Goal: Check status

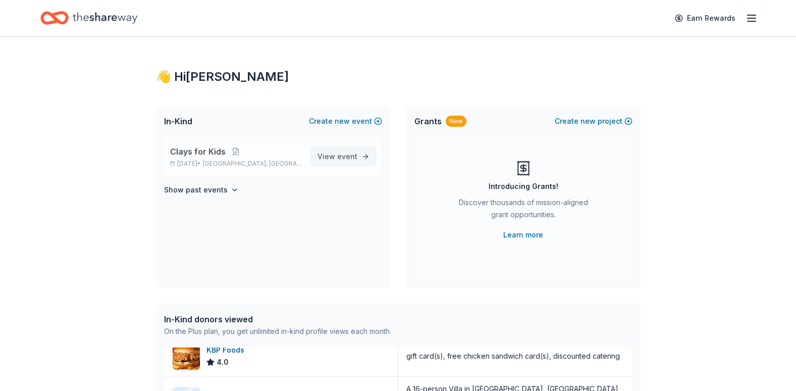
click at [339, 155] on span "event" at bounding box center [347, 156] width 20 height 9
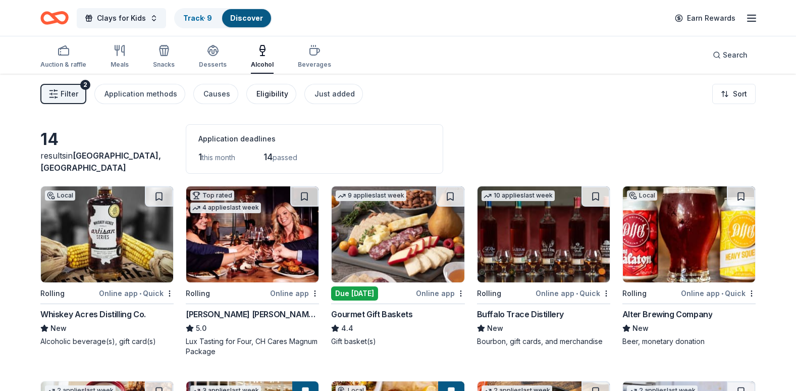
click at [269, 102] on button "Eligibility" at bounding box center [271, 94] width 50 height 20
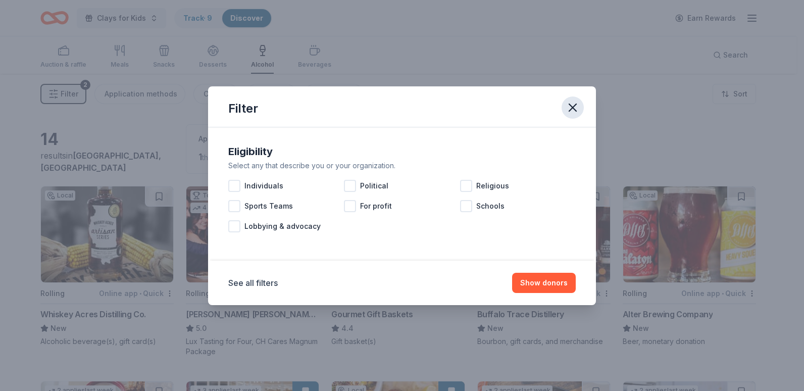
click at [576, 104] on icon "button" at bounding box center [572, 107] width 7 height 7
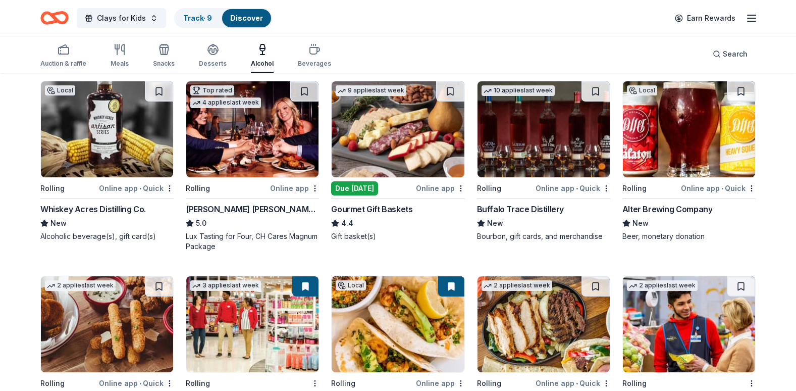
scroll to position [12, 0]
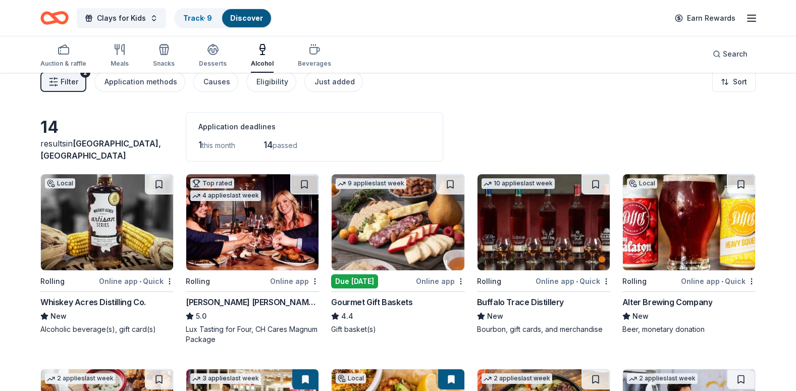
click at [535, 233] on img at bounding box center [544, 222] width 132 height 96
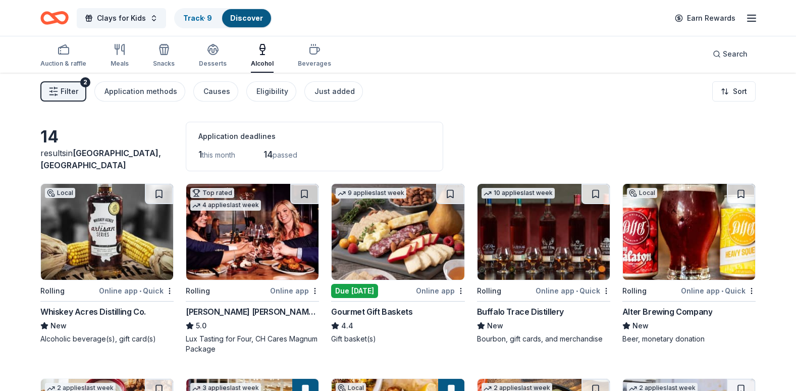
scroll to position [0, 0]
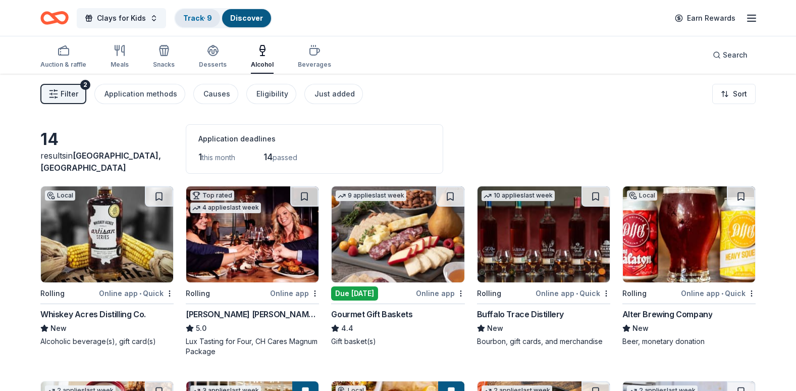
click at [210, 17] on link "Track · 9" at bounding box center [197, 18] width 29 height 9
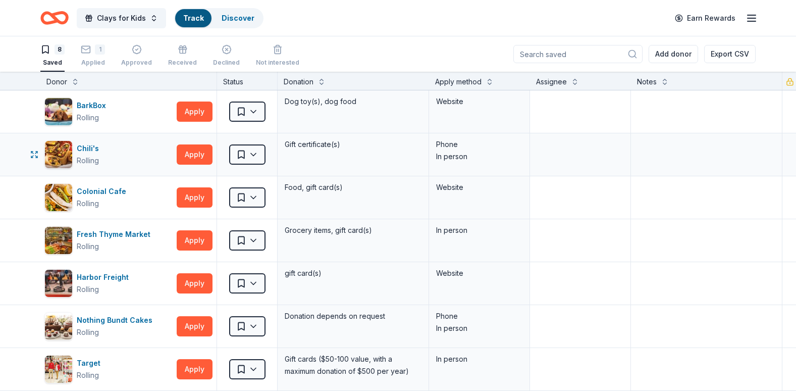
scroll to position [1, 0]
click at [85, 50] on icon "button" at bounding box center [86, 49] width 10 height 10
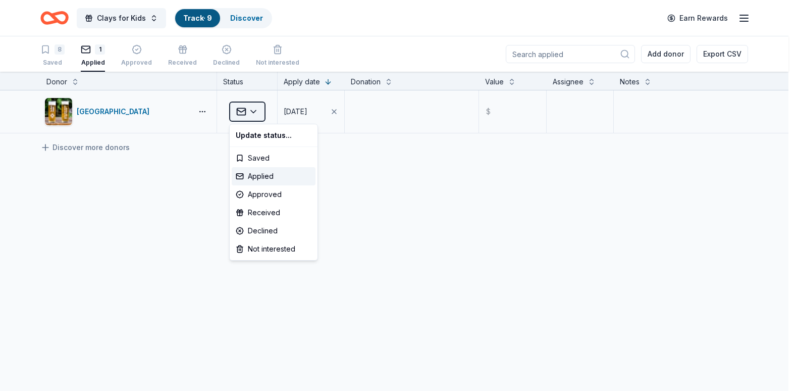
click at [251, 113] on html "Clays for Kids Track · 9 Discover Earn Rewards 8 Saved 1 Applied Approved Recei…" at bounding box center [398, 195] width 796 height 391
click at [50, 51] on html "Clays for Kids Track · 9 Discover Earn Rewards 8 Saved 1 Applied Approved Recei…" at bounding box center [402, 195] width 804 height 391
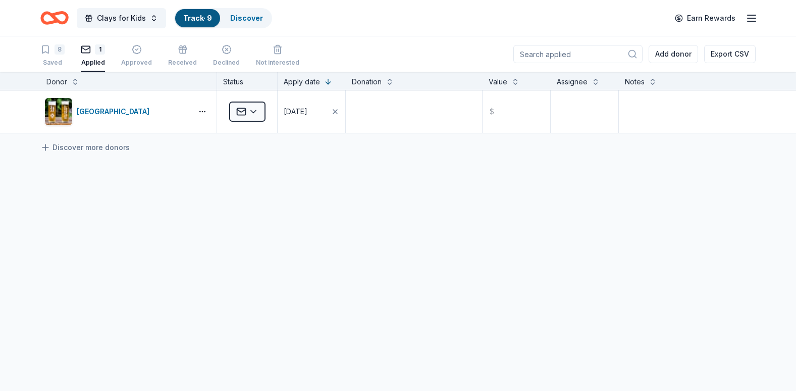
click at [50, 51] on div "8" at bounding box center [52, 49] width 24 height 10
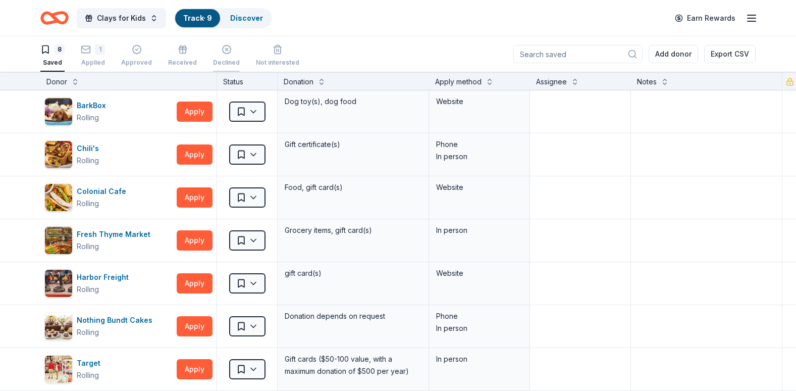
click at [223, 59] on div "Declined" at bounding box center [226, 63] width 27 height 8
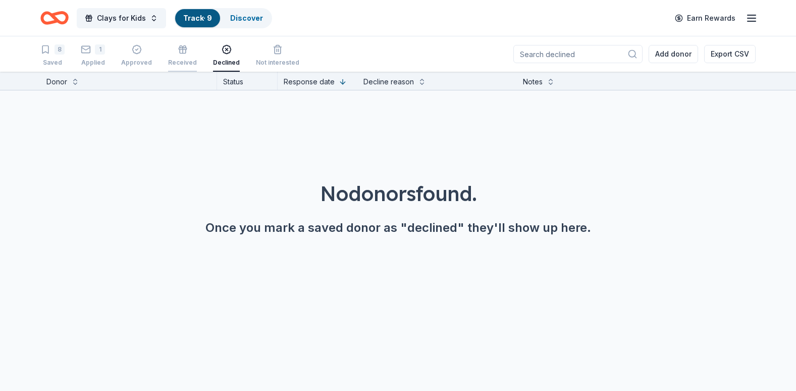
click at [190, 57] on div "Received" at bounding box center [182, 55] width 29 height 22
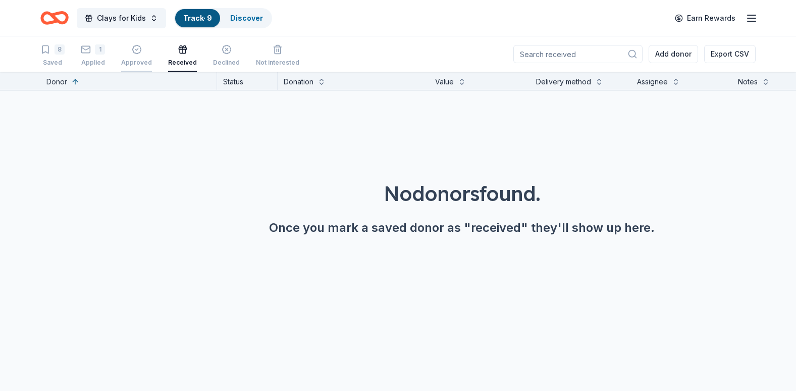
click at [135, 48] on icon "button" at bounding box center [137, 49] width 10 height 10
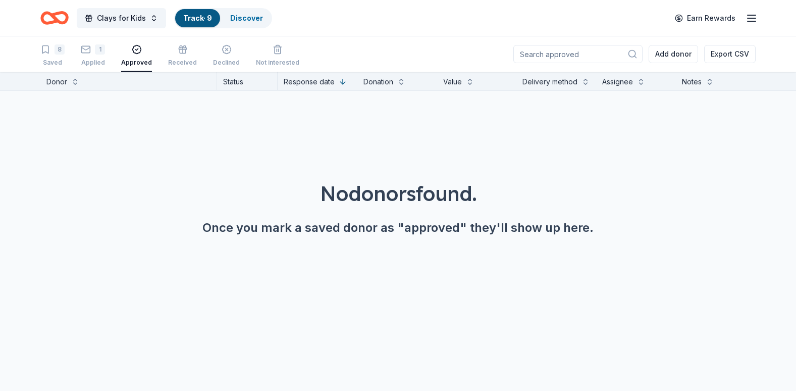
click at [135, 48] on icon "button" at bounding box center [137, 49] width 10 height 10
click at [103, 56] on div "1 Applied" at bounding box center [93, 55] width 24 height 22
